Goal: Check status

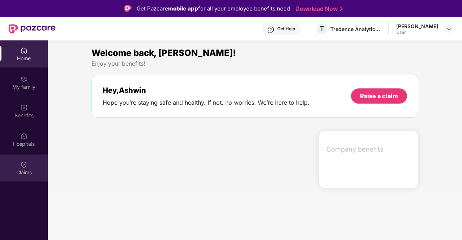
click at [21, 169] on div "Claims" at bounding box center [24, 172] width 48 height 7
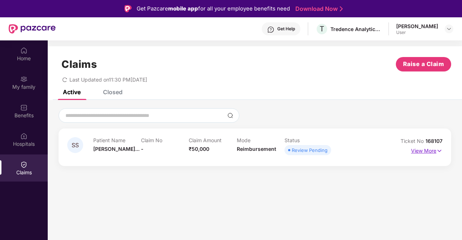
click at [432, 148] on p "View More" at bounding box center [426, 150] width 31 height 10
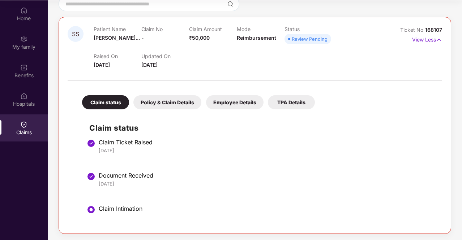
scroll to position [40, 0]
click at [171, 100] on div "Policy & Claim Details" at bounding box center [167, 102] width 68 height 14
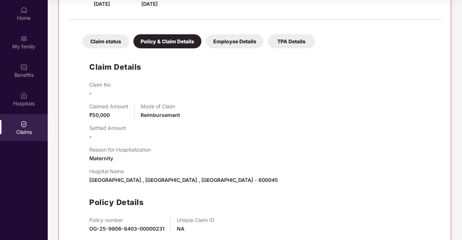
scroll to position [168, 0]
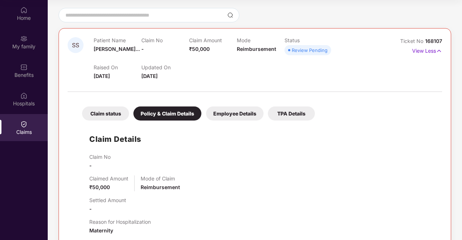
click at [216, 117] on div "Employee Details" at bounding box center [234, 114] width 57 height 14
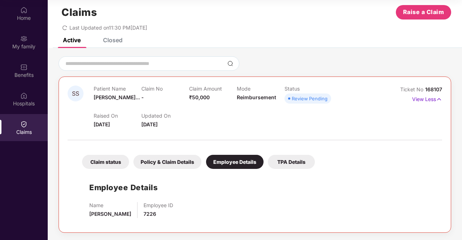
scroll to position [11, 0]
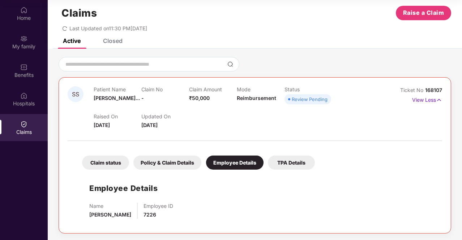
click at [159, 154] on div "Claim status Policy & Claim Details Employee Details TPA Details" at bounding box center [195, 159] width 240 height 21
click at [167, 163] on div "Policy & Claim Details" at bounding box center [167, 163] width 68 height 14
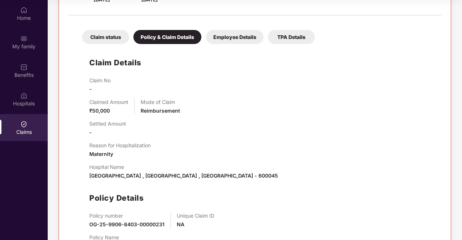
scroll to position [168, 0]
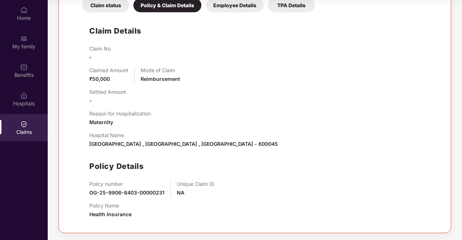
click at [200, 143] on span "[GEOGRAPHIC_DATA] , [GEOGRAPHIC_DATA] , [GEOGRAPHIC_DATA] - 600045" at bounding box center [183, 144] width 189 height 6
click at [197, 143] on span "[GEOGRAPHIC_DATA] , [GEOGRAPHIC_DATA] , [GEOGRAPHIC_DATA] - 600045" at bounding box center [183, 144] width 189 height 6
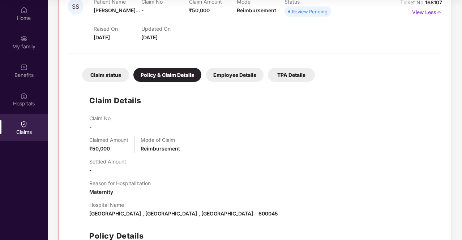
scroll to position [96, 0]
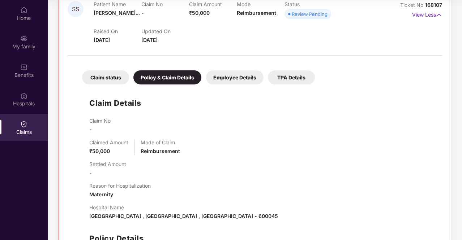
click at [112, 79] on div "Claim status" at bounding box center [105, 77] width 47 height 14
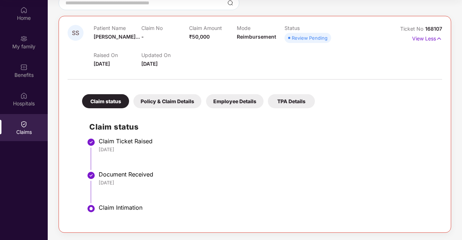
scroll to position [72, 0]
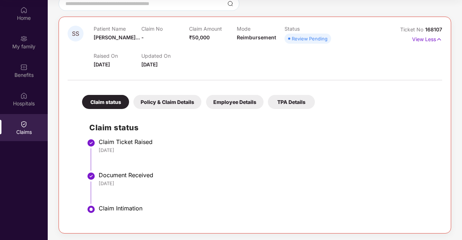
click at [236, 103] on div "Employee Details" at bounding box center [234, 102] width 57 height 14
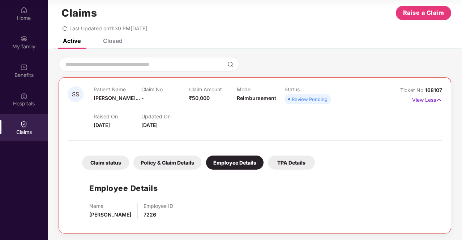
click at [289, 162] on div "TPA Details" at bounding box center [291, 163] width 47 height 14
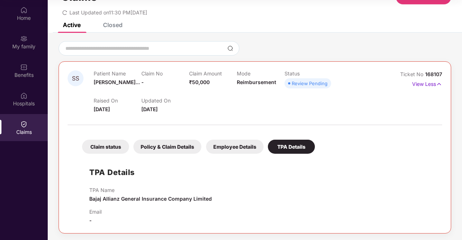
click at [167, 147] on div "Policy & Claim Details" at bounding box center [167, 147] width 68 height 14
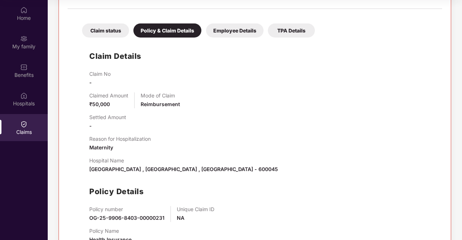
scroll to position [168, 0]
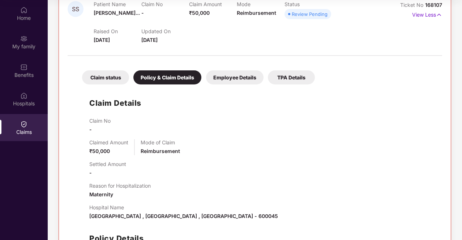
click at [108, 73] on div "Claim status" at bounding box center [105, 77] width 47 height 14
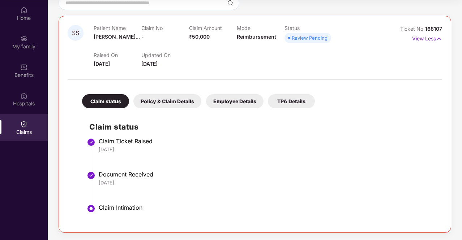
scroll to position [72, 0]
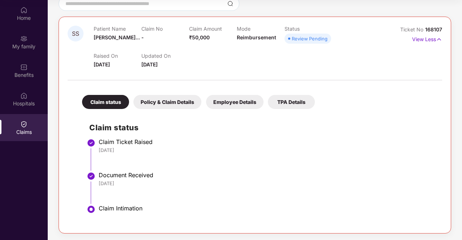
click at [173, 103] on div "Policy & Claim Details" at bounding box center [167, 102] width 68 height 14
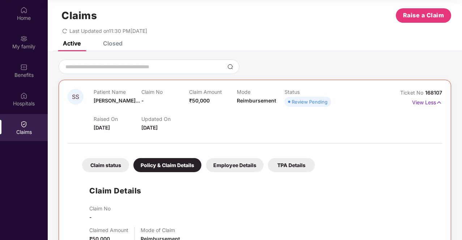
scroll to position [0, 0]
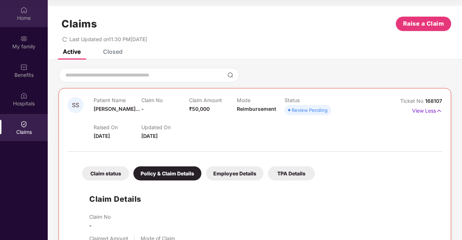
click at [20, 13] on img at bounding box center [23, 10] width 7 height 7
